Goal: Task Accomplishment & Management: Complete application form

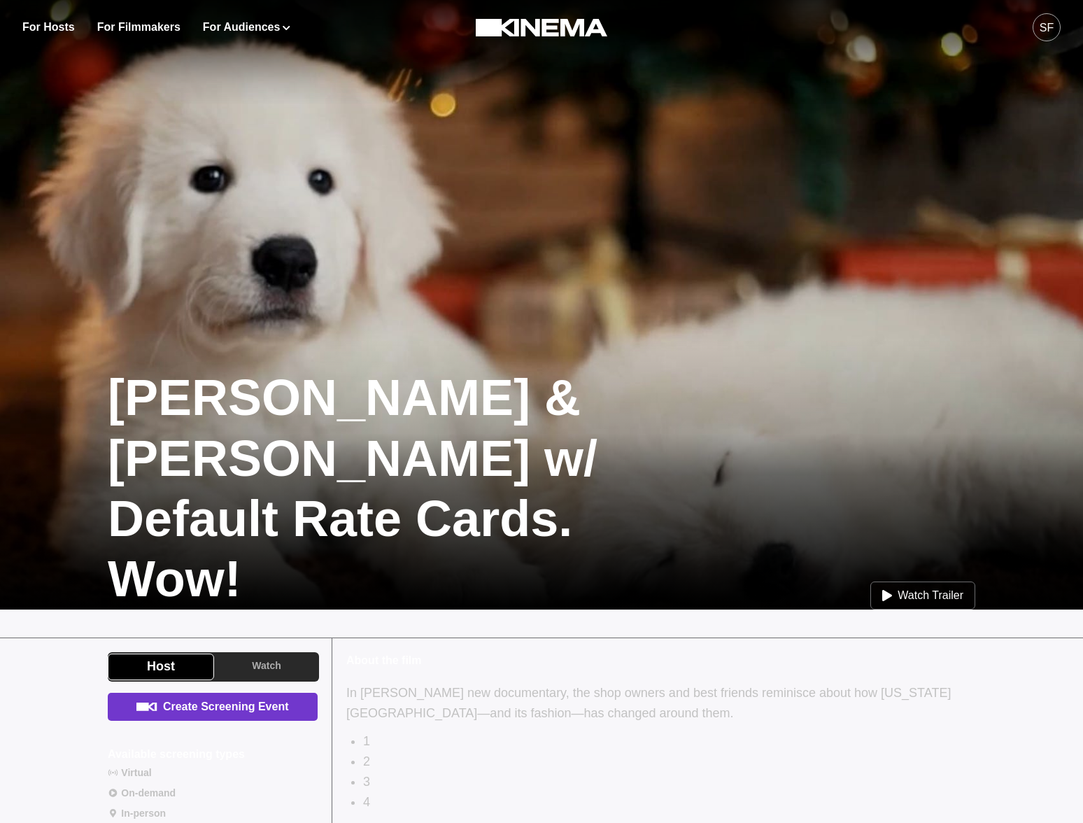
click at [199, 703] on link "Create Screening Event" at bounding box center [213, 706] width 210 height 28
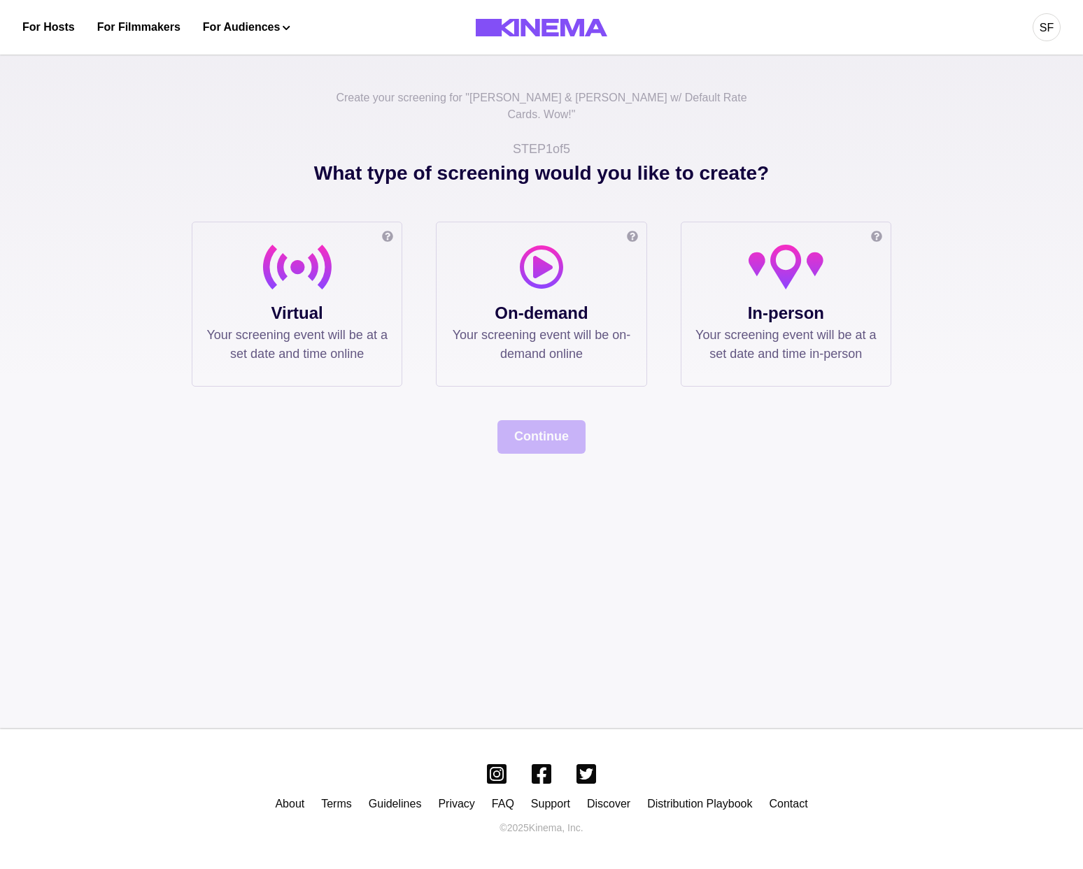
click at [227, 301] on p "Virtual" at bounding box center [296, 313] width 181 height 25
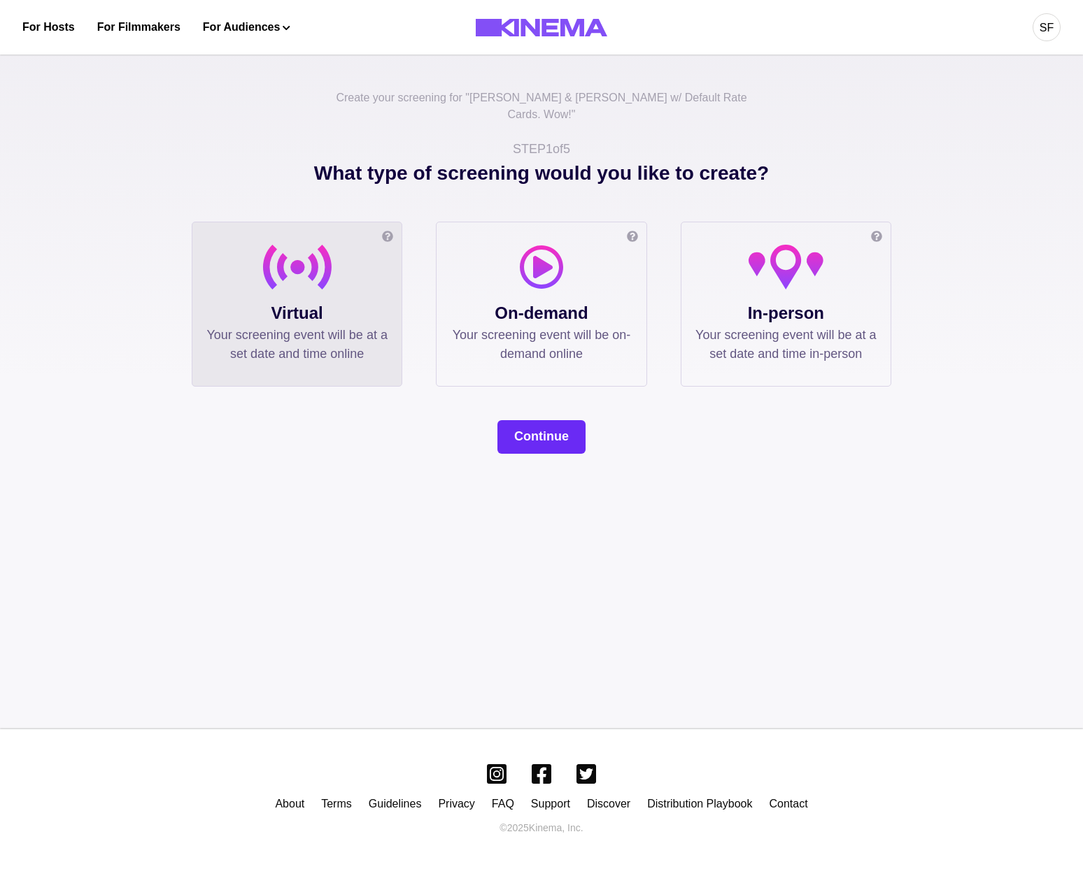
click at [552, 420] on button "Continue" at bounding box center [541, 437] width 88 height 34
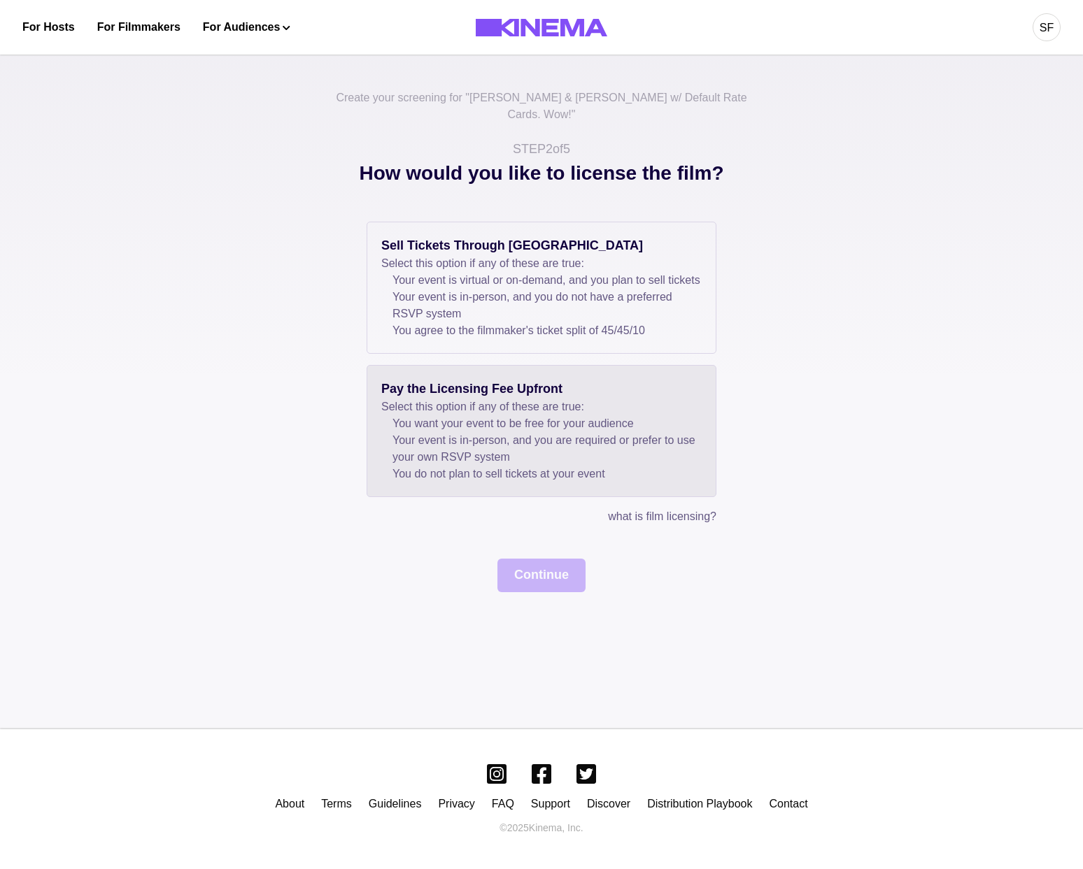
click at [456, 436] on li "Your event is in-person, and you are required or prefer to use your own RSVP sy…" at bounding box center [546, 449] width 309 height 34
click at [471, 484] on div "Pay the Licensing Fee Upfront Select this option if any of these are true: You …" at bounding box center [542, 431] width 350 height 132
click at [524, 589] on button "Continue" at bounding box center [541, 576] width 88 height 34
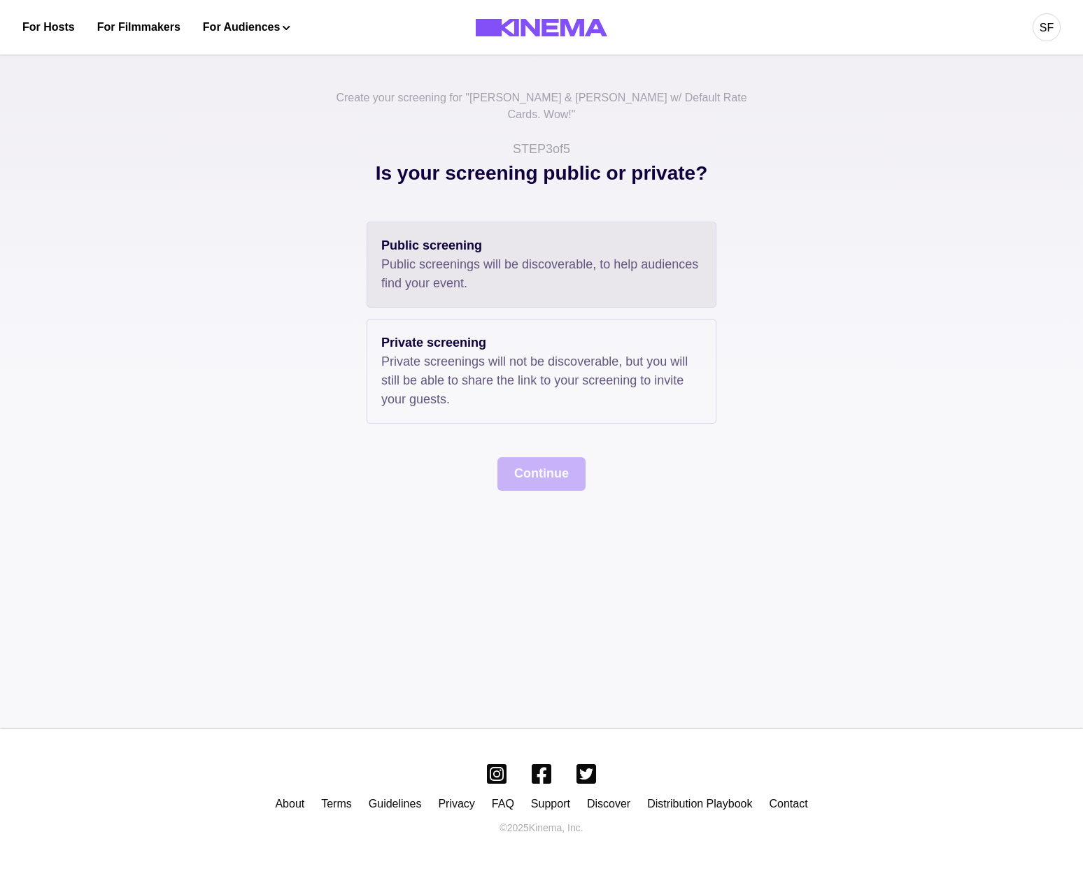
click at [422, 277] on div "Public screening Public screenings will be discoverable, to help audiences find…" at bounding box center [542, 265] width 350 height 86
click at [536, 468] on button "Continue" at bounding box center [541, 474] width 88 height 34
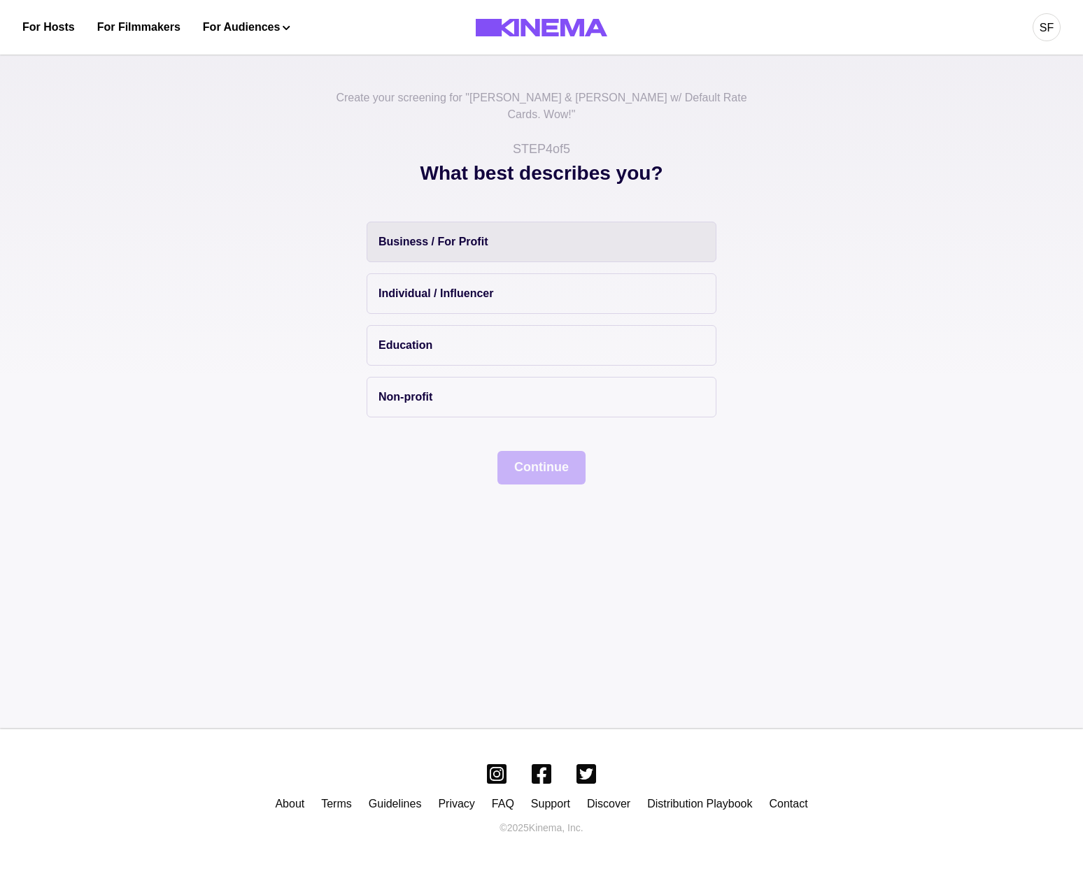
click at [419, 222] on button "Business / For Profit" at bounding box center [542, 242] width 350 height 41
click at [530, 451] on button "Continue" at bounding box center [541, 468] width 88 height 34
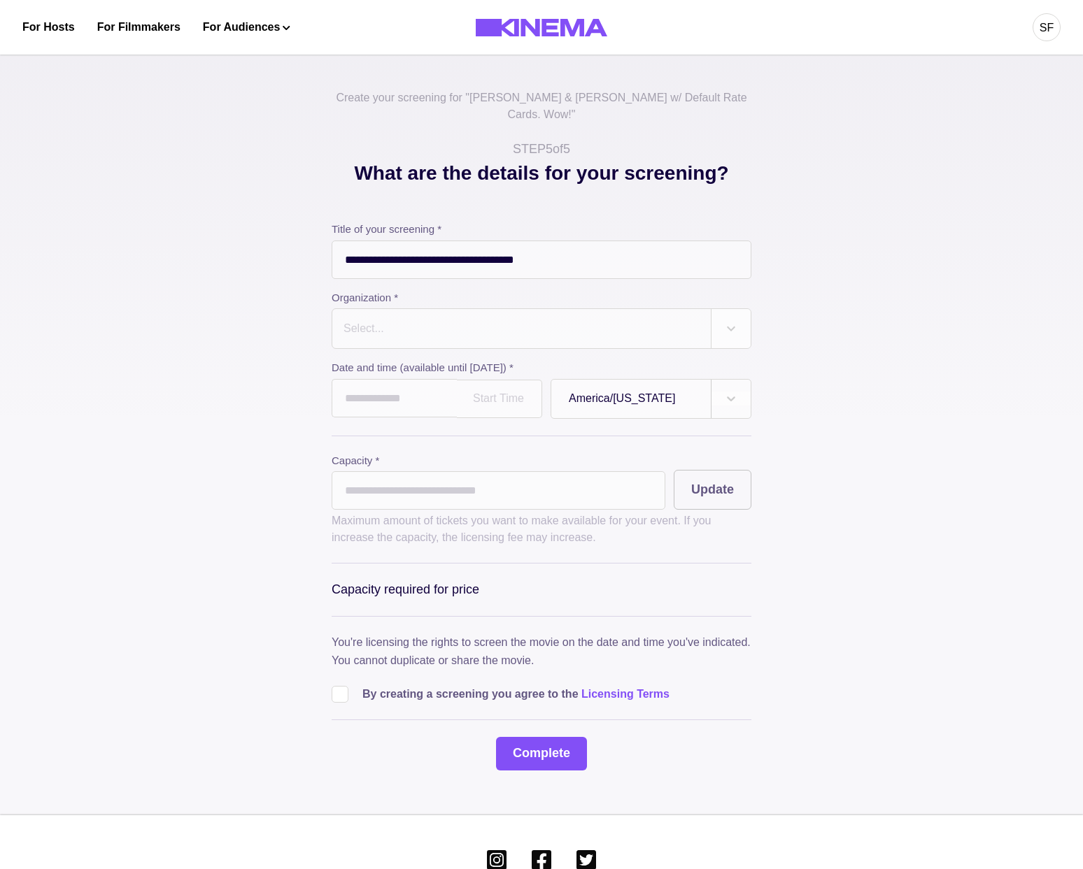
click at [372, 327] on div "Select..." at bounding box center [521, 328] width 378 height 39
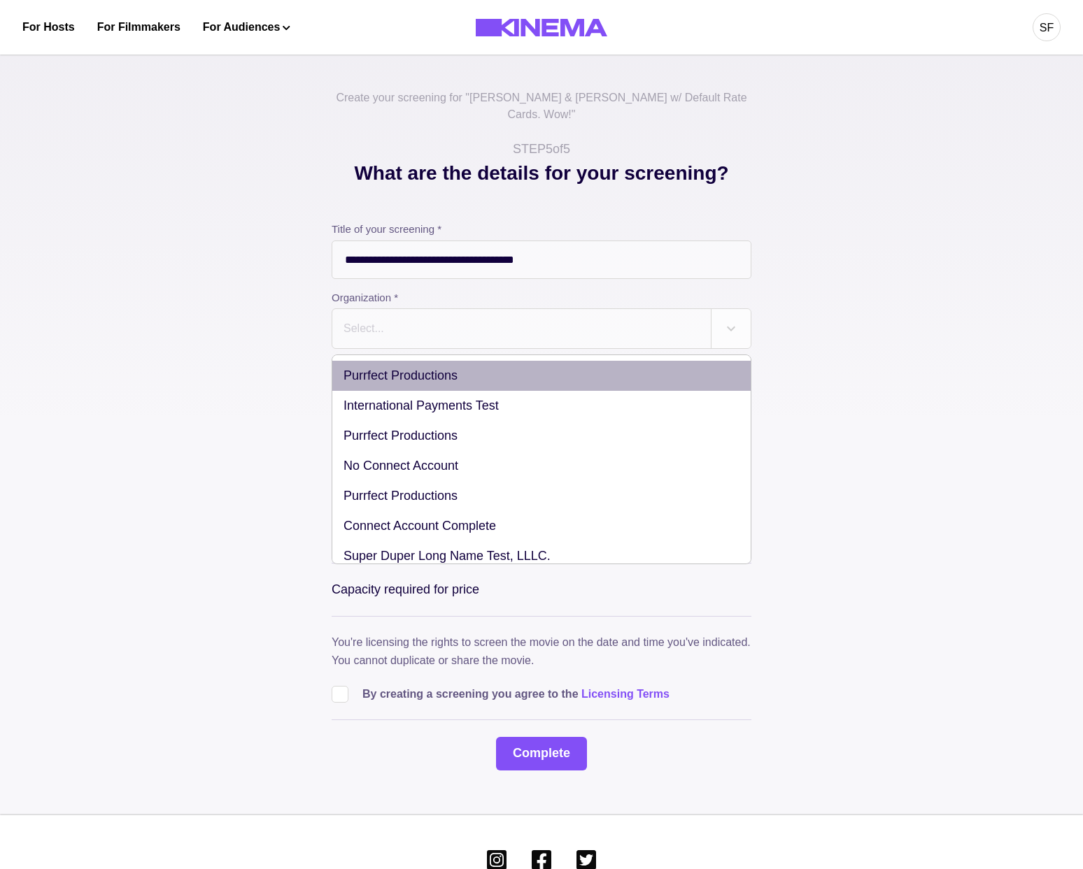
drag, startPoint x: 427, startPoint y: 382, endPoint x: 418, endPoint y: 358, distance: 25.5
click at [418, 358] on div "Purrfect Productions International Payments Test Purrfect Productions No Connec…" at bounding box center [542, 460] width 420 height 210
click at [418, 361] on div "Purrfect Productions" at bounding box center [541, 376] width 418 height 30
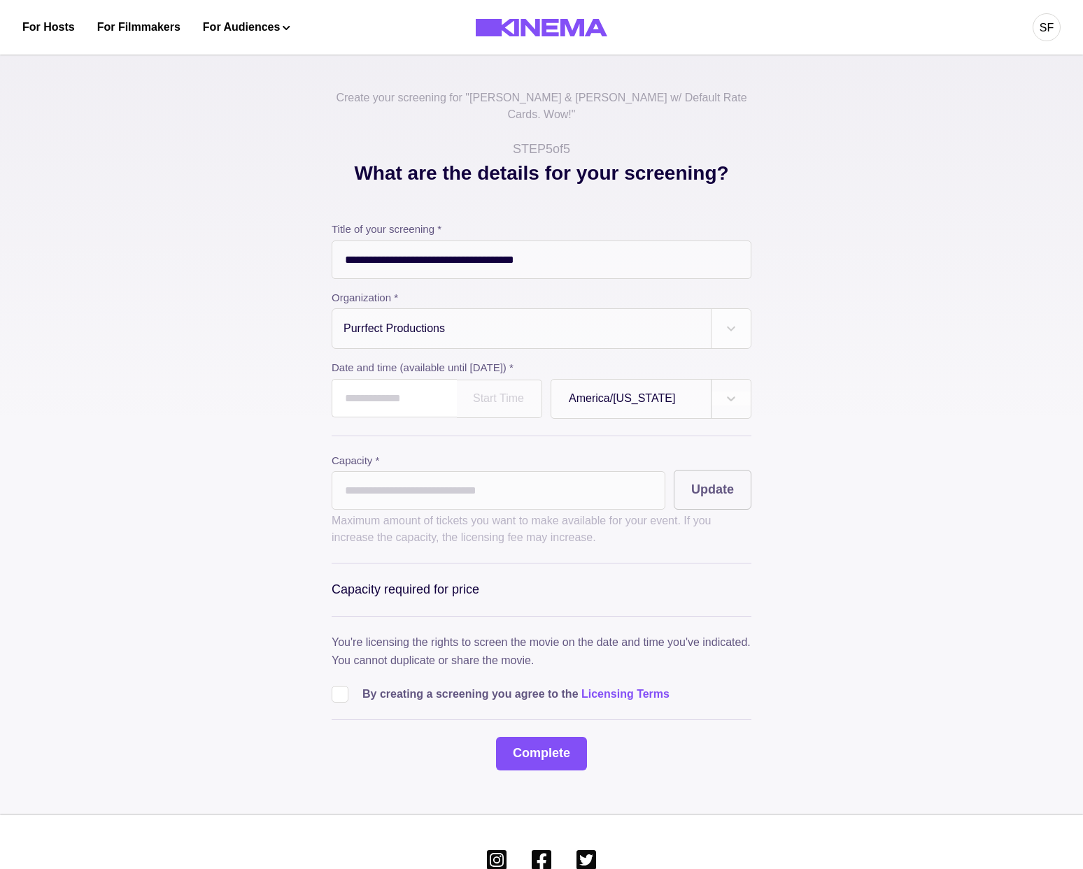
click at [353, 388] on input "text" at bounding box center [394, 398] width 125 height 38
click at [425, 504] on td "17" at bounding box center [426, 514] width 26 height 20
type input "**********"
drag, startPoint x: 697, startPoint y: 472, endPoint x: 499, endPoint y: 487, distance: 198.5
click at [697, 472] on button "Update" at bounding box center [713, 490] width 78 height 40
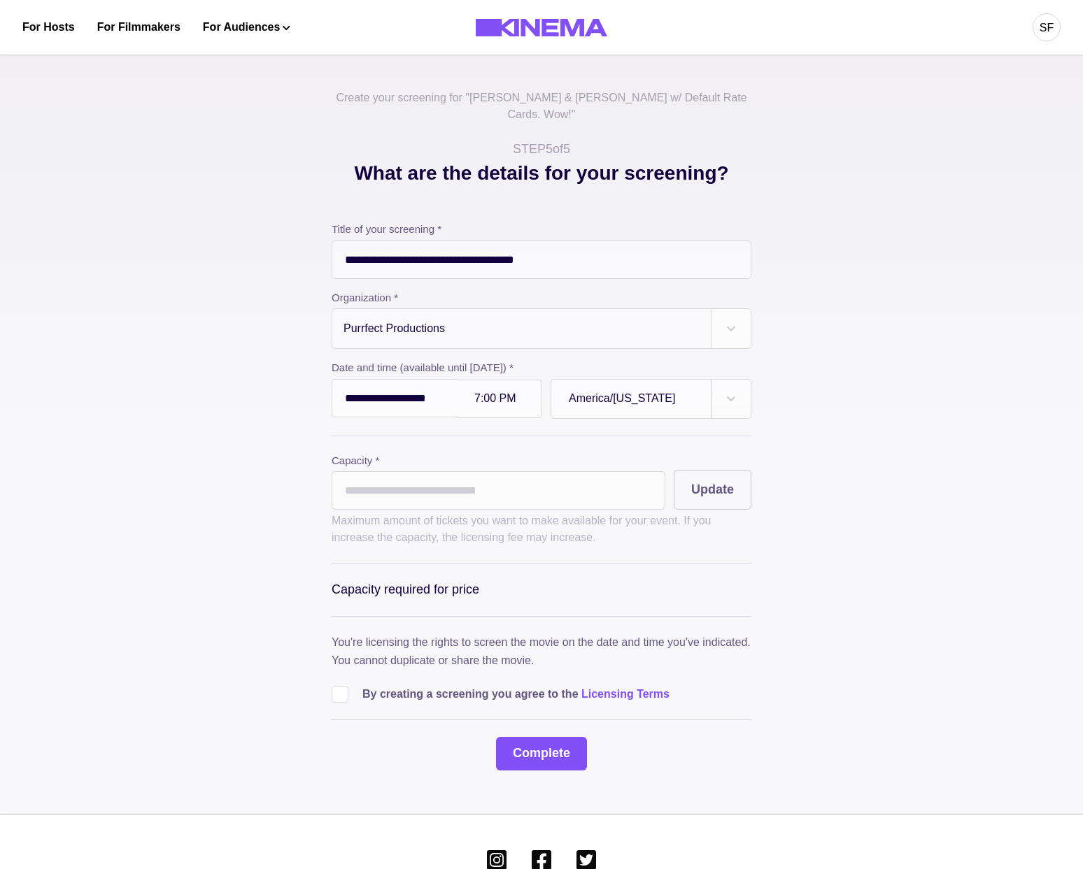
click at [495, 486] on input "*" at bounding box center [499, 490] width 334 height 38
type input "****"
click at [723, 486] on button "Update" at bounding box center [713, 490] width 78 height 40
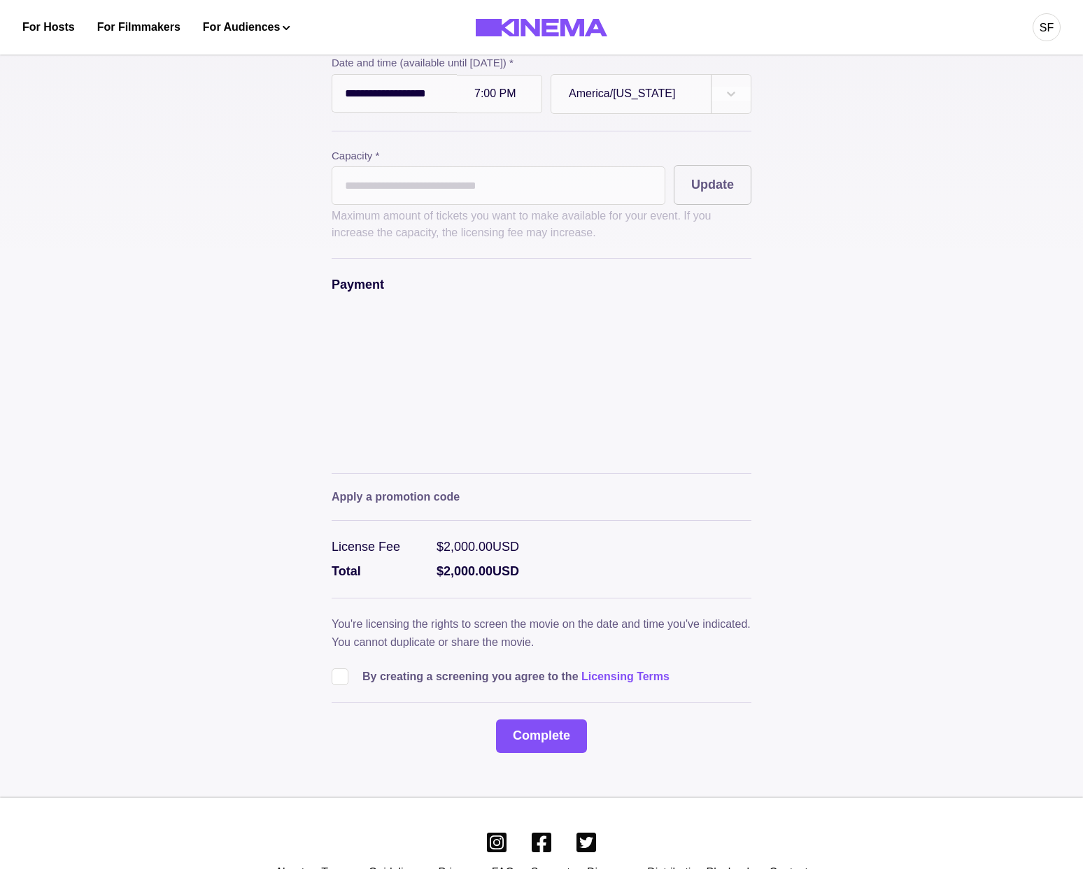
scroll to position [320, 0]
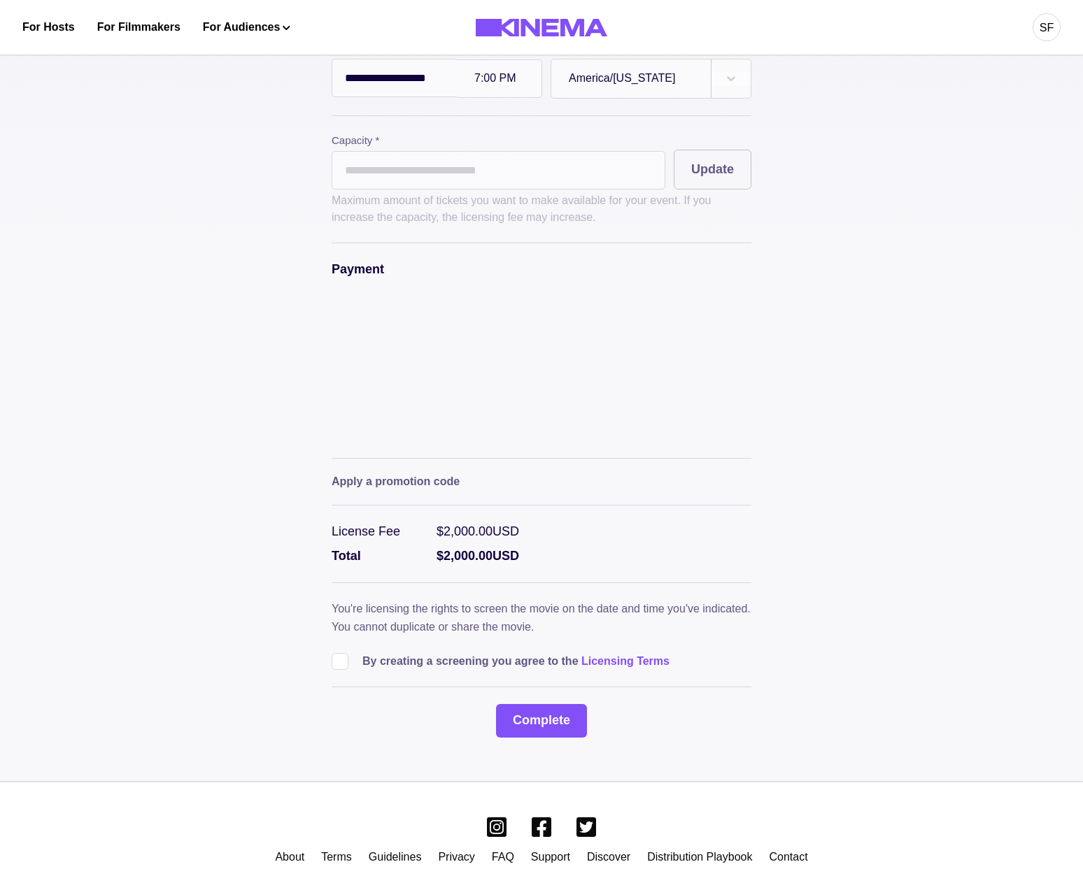
click at [363, 476] on button "Apply a promotion code" at bounding box center [396, 482] width 128 height 13
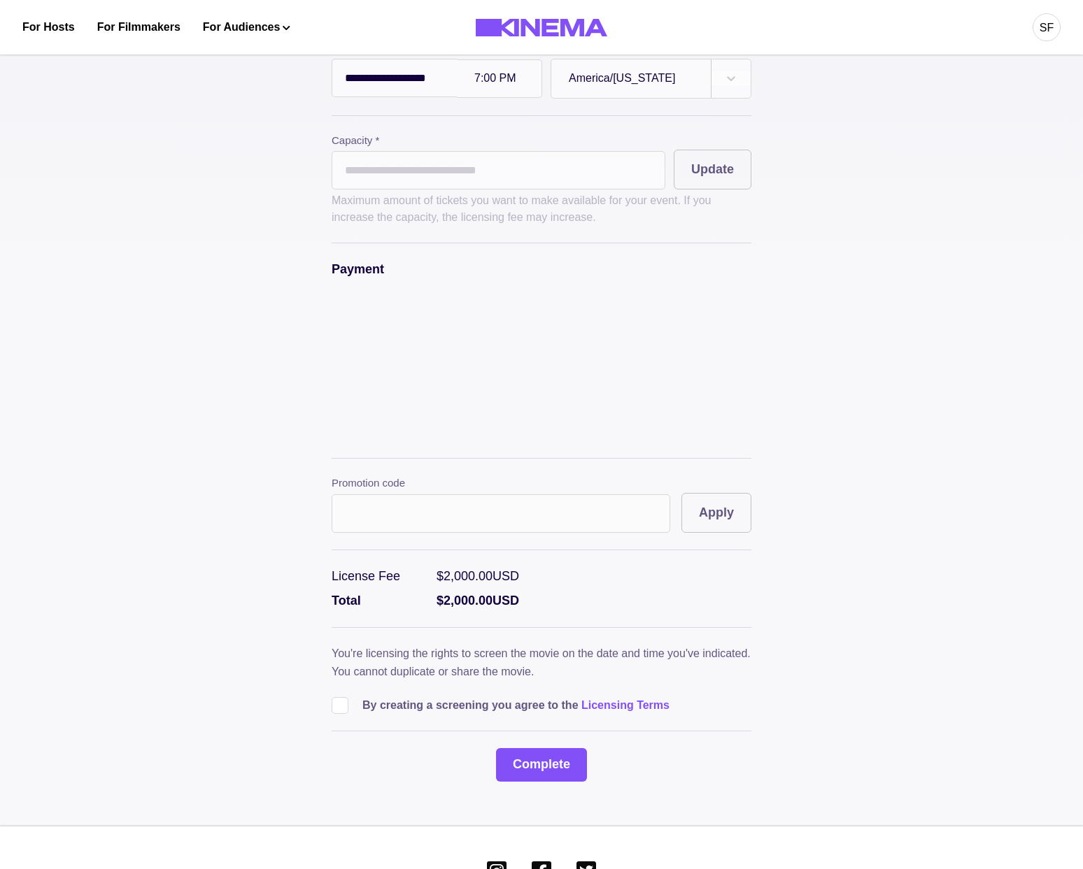
click at [842, 464] on div "**********" at bounding box center [541, 310] width 699 height 944
click at [730, 503] on button "Apply" at bounding box center [716, 513] width 70 height 40
click at [446, 505] on input "text" at bounding box center [501, 514] width 339 height 38
paste input "**********"
type input "**********"
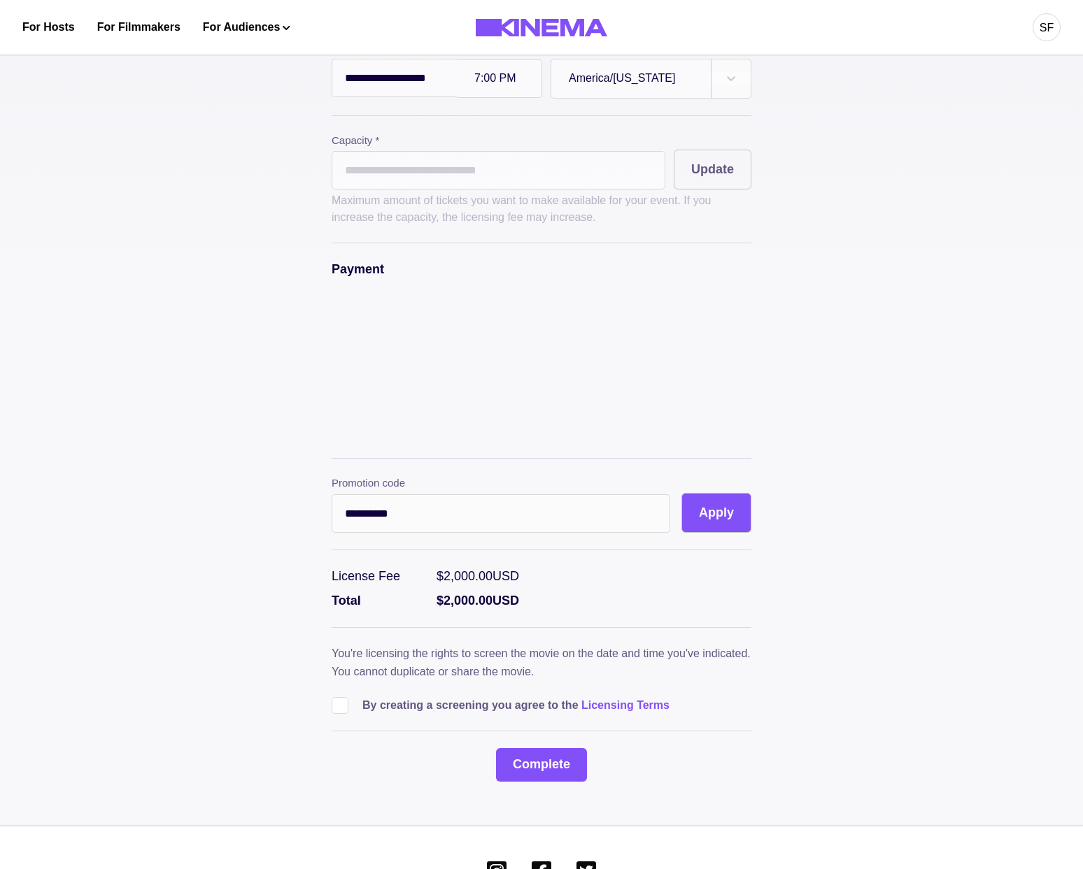
click at [713, 513] on button "Apply" at bounding box center [716, 513] width 70 height 40
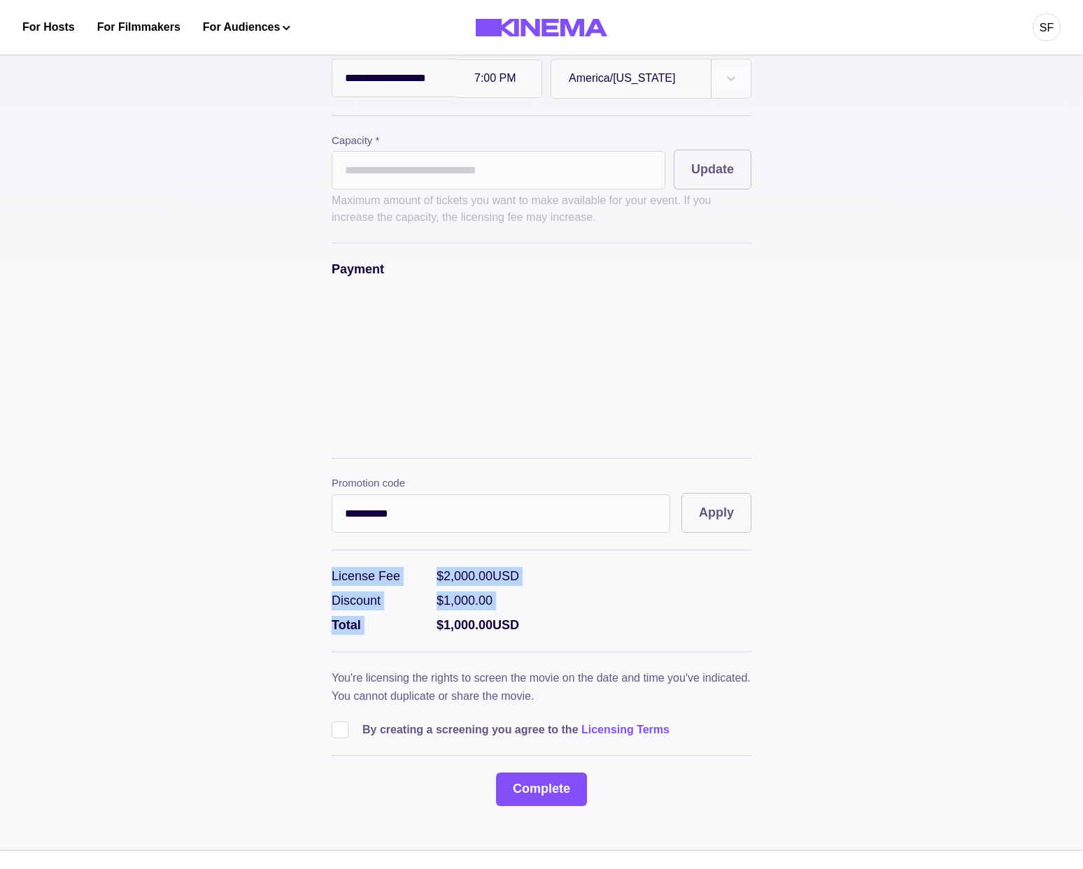
drag, startPoint x: 533, startPoint y: 600, endPoint x: 311, endPoint y: 558, distance: 226.4
click at [311, 558] on div "**********" at bounding box center [541, 322] width 699 height 968
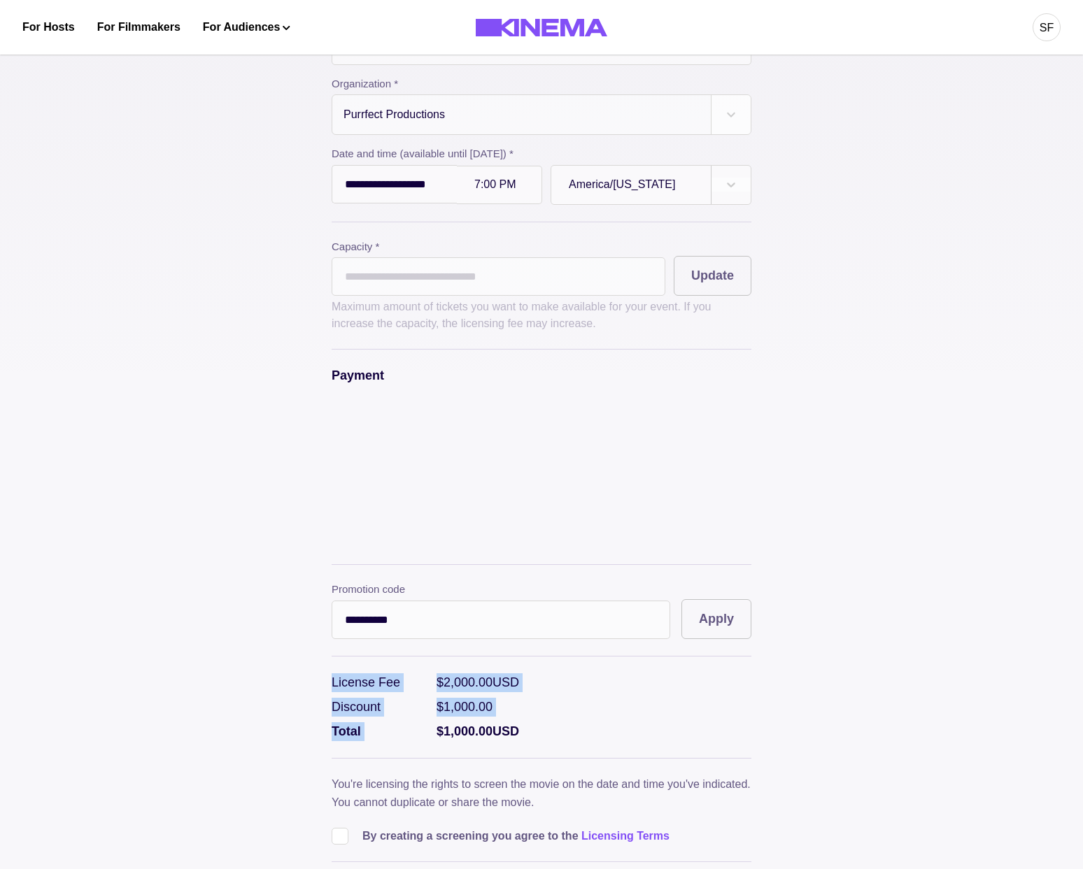
scroll to position [210, 0]
